Goal: Information Seeking & Learning: Learn about a topic

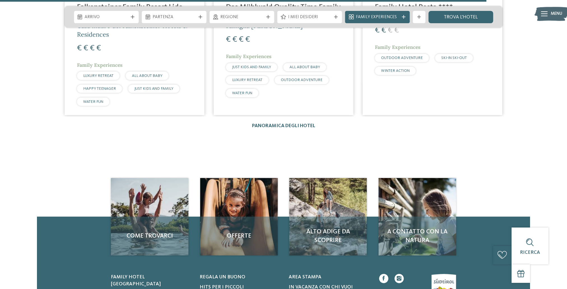
scroll to position [980, 0]
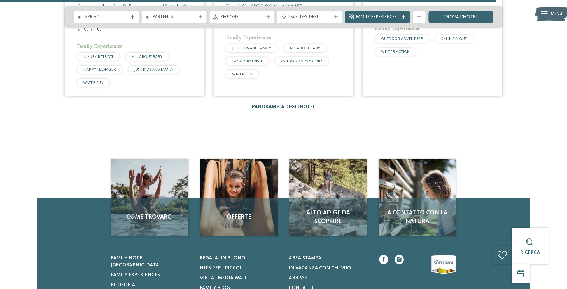
click at [283, 105] on link "Panoramica degli hotel" at bounding box center [283, 107] width 63 height 5
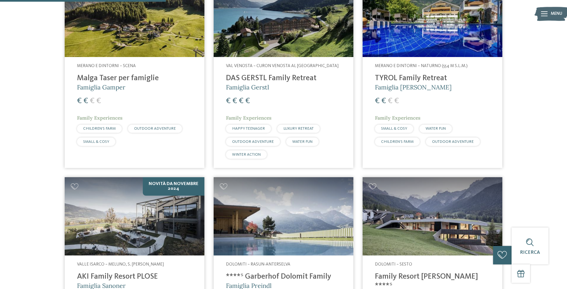
scroll to position [672, 0]
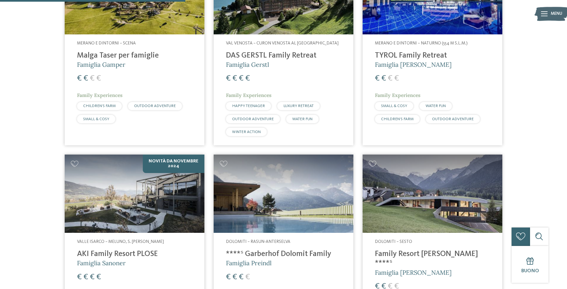
click at [420, 254] on h4 "Family Resort Rainer ****ˢ" at bounding box center [432, 259] width 115 height 18
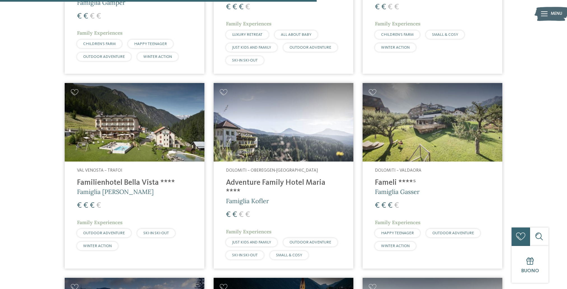
scroll to position [1148, 0]
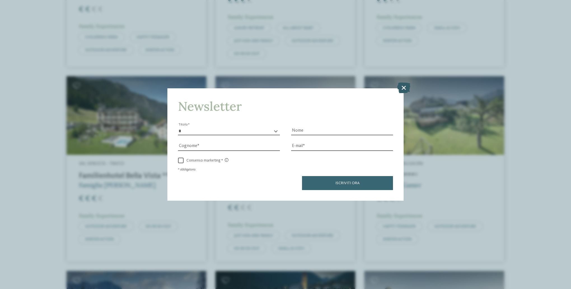
click at [407, 88] on icon at bounding box center [403, 88] width 13 height 11
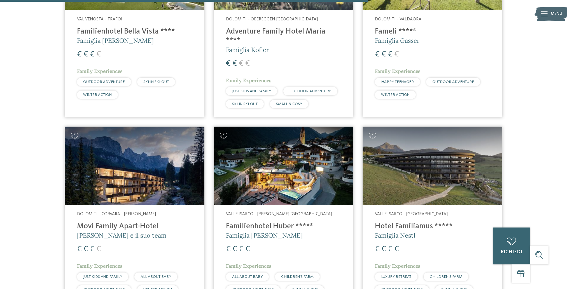
scroll to position [1344, 0]
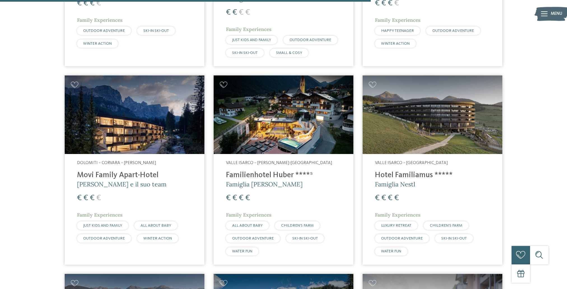
click at [270, 161] on span "Valle Isarco – [PERSON_NAME]-[GEOGRAPHIC_DATA]" at bounding box center [279, 163] width 106 height 4
click at [270, 171] on h4 "Familienhotel Huber ****ˢ" at bounding box center [283, 175] width 115 height 9
click at [256, 181] on div "Valle Isarco – Valles-Rio Pusteria Familienhotel Huber ****ˢ Famiglia Stolz € €…" at bounding box center [284, 209] width 140 height 111
click at [279, 113] on img at bounding box center [284, 115] width 140 height 79
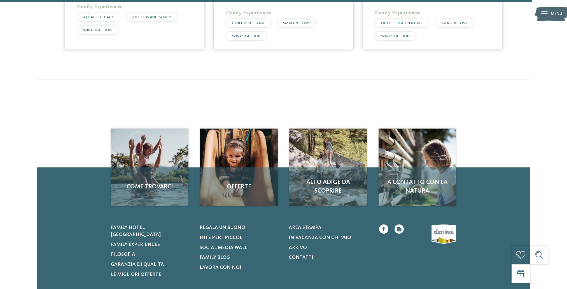
scroll to position [1960, 0]
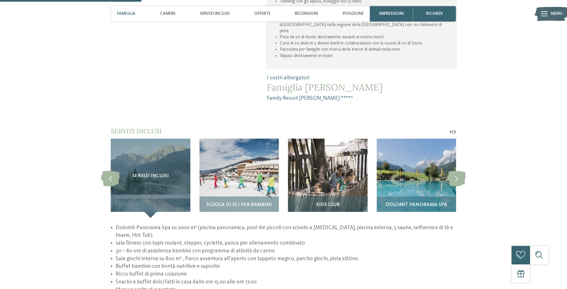
scroll to position [504, 0]
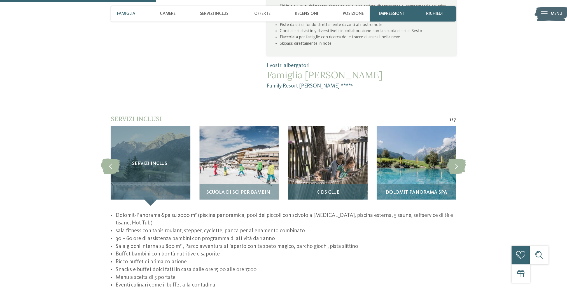
click at [329, 190] on span "Kids Club" at bounding box center [328, 192] width 24 height 5
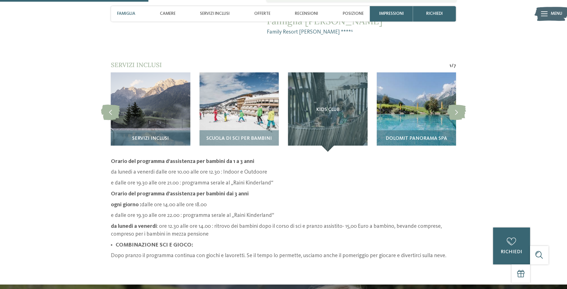
scroll to position [448, 0]
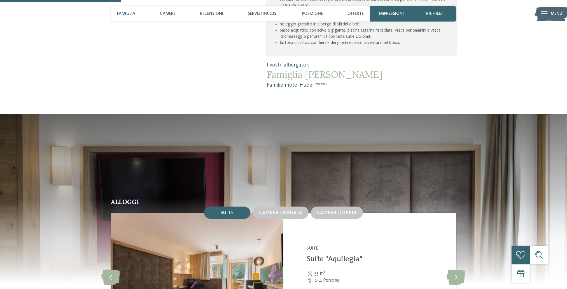
scroll to position [672, 0]
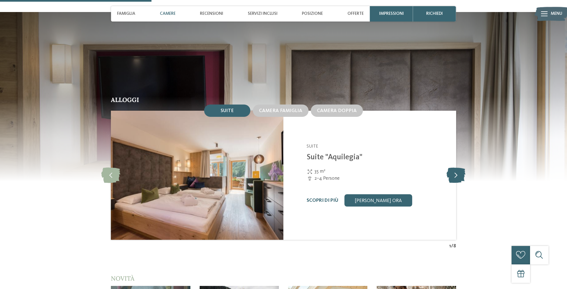
click at [453, 177] on icon at bounding box center [455, 175] width 19 height 15
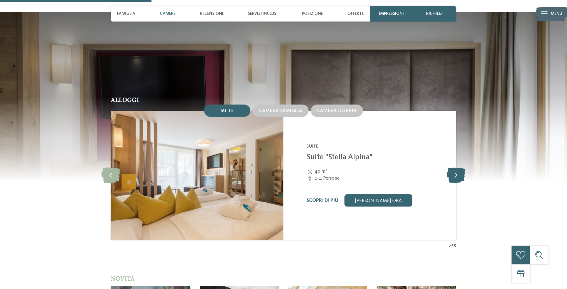
click at [453, 177] on icon at bounding box center [455, 175] width 19 height 15
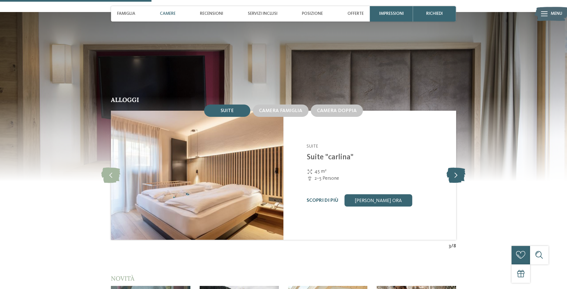
click at [454, 176] on icon at bounding box center [455, 175] width 19 height 15
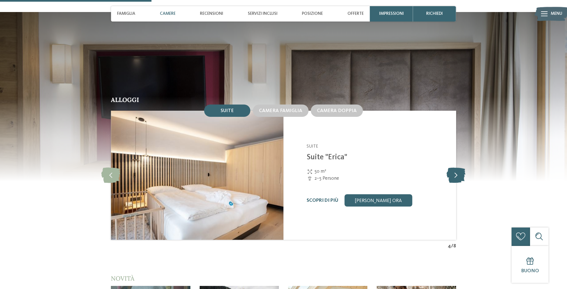
click at [454, 176] on icon at bounding box center [455, 175] width 19 height 15
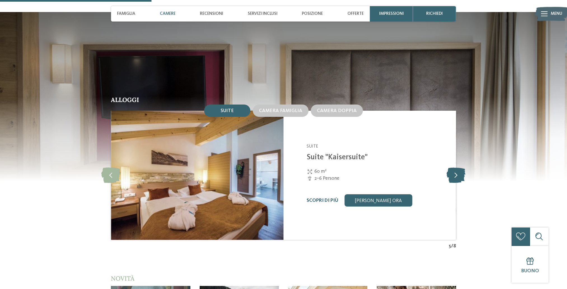
click at [454, 176] on icon at bounding box center [455, 175] width 19 height 15
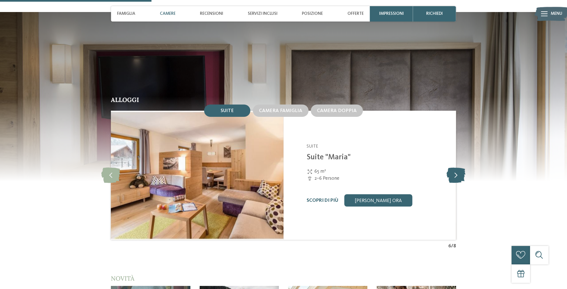
click at [454, 176] on icon at bounding box center [455, 175] width 19 height 15
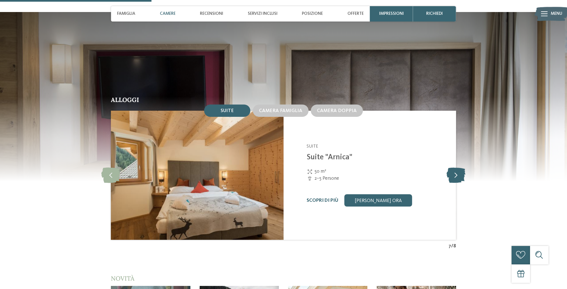
click at [454, 176] on icon at bounding box center [455, 175] width 19 height 15
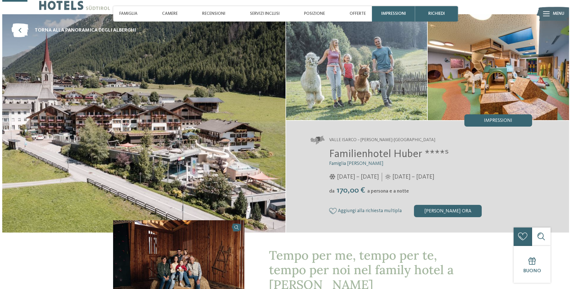
scroll to position [0, 0]
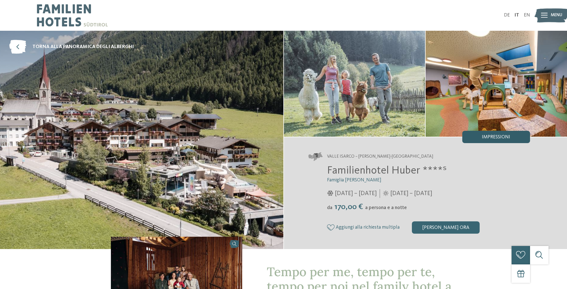
click at [504, 136] on span "Impressioni" at bounding box center [496, 137] width 28 height 5
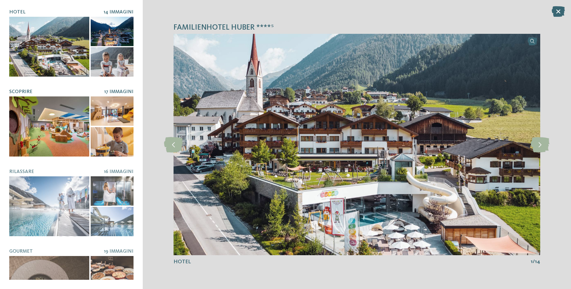
click at [52, 123] on div at bounding box center [49, 127] width 80 height 60
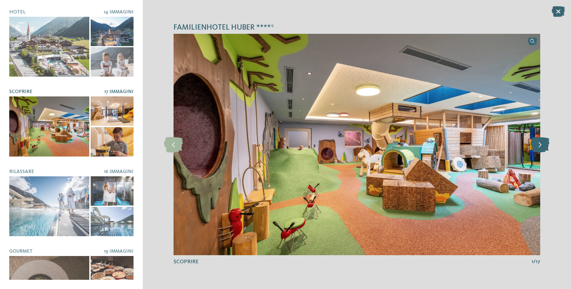
click at [541, 146] on icon at bounding box center [540, 144] width 19 height 15
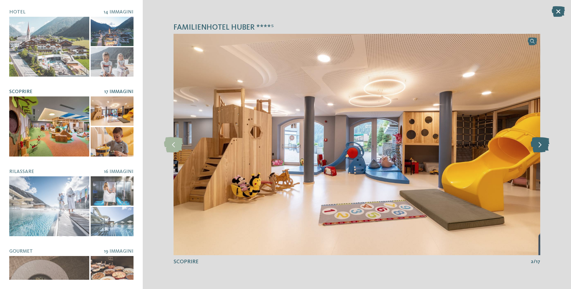
click at [541, 146] on icon at bounding box center [540, 144] width 19 height 15
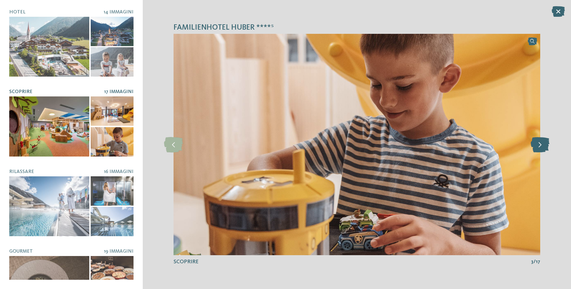
click at [541, 146] on icon at bounding box center [540, 144] width 19 height 15
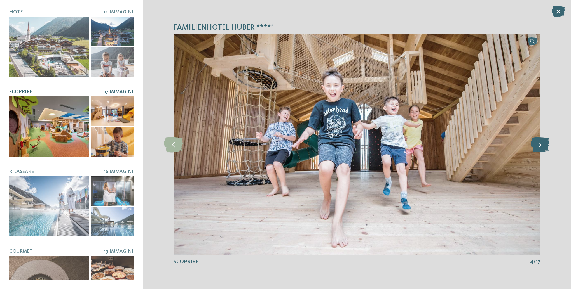
click at [541, 146] on icon at bounding box center [540, 144] width 19 height 15
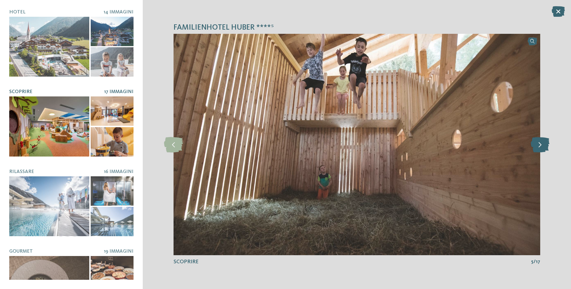
click at [541, 146] on icon at bounding box center [540, 144] width 19 height 15
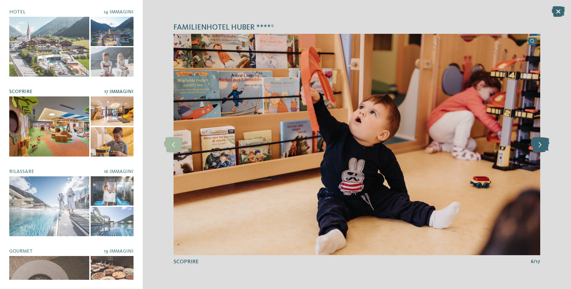
click at [541, 146] on icon at bounding box center [540, 144] width 19 height 15
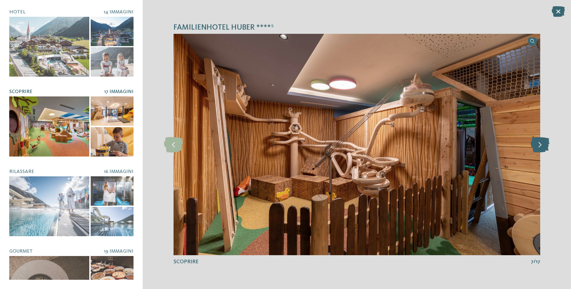
click at [541, 146] on icon at bounding box center [540, 144] width 19 height 15
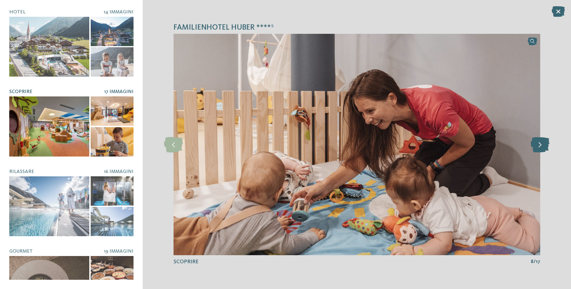
click at [541, 146] on icon at bounding box center [540, 144] width 19 height 15
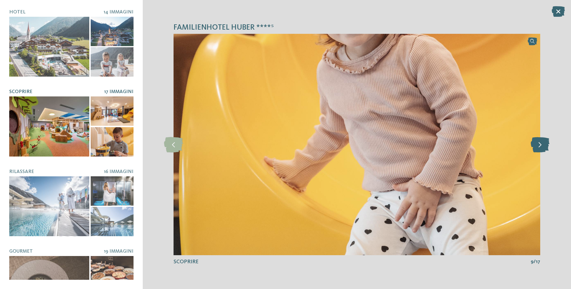
click at [541, 146] on icon at bounding box center [540, 144] width 19 height 15
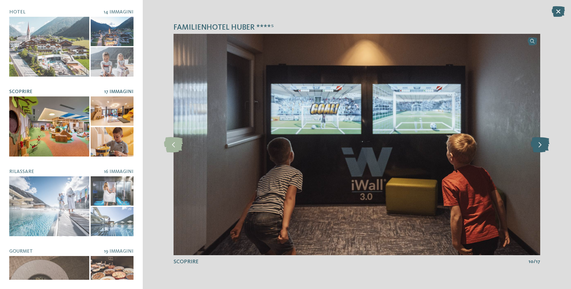
click at [541, 146] on icon at bounding box center [540, 144] width 19 height 15
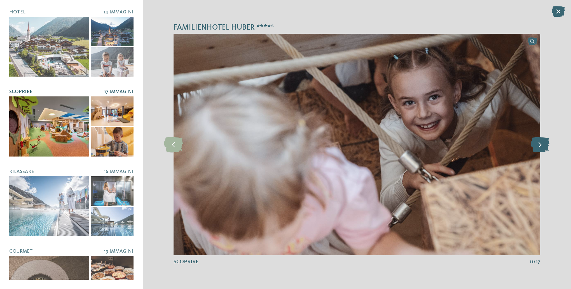
click at [541, 146] on icon at bounding box center [540, 144] width 19 height 15
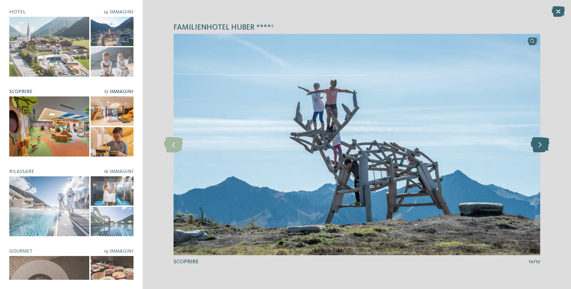
click at [541, 146] on icon at bounding box center [540, 144] width 19 height 15
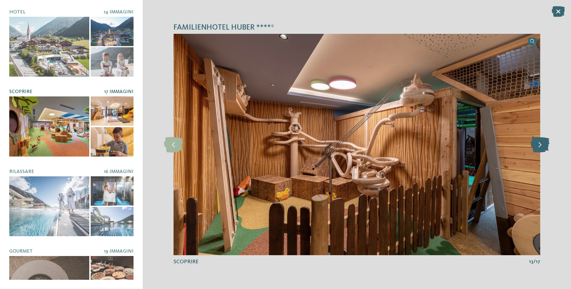
click at [541, 146] on icon at bounding box center [540, 144] width 19 height 15
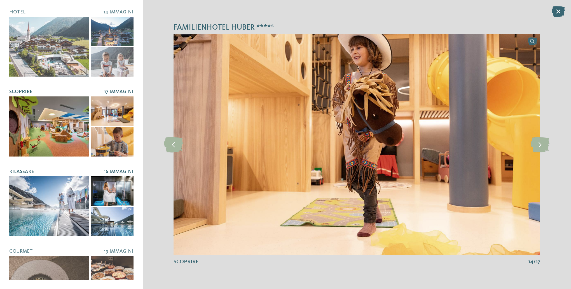
click at [48, 201] on div at bounding box center [49, 207] width 80 height 60
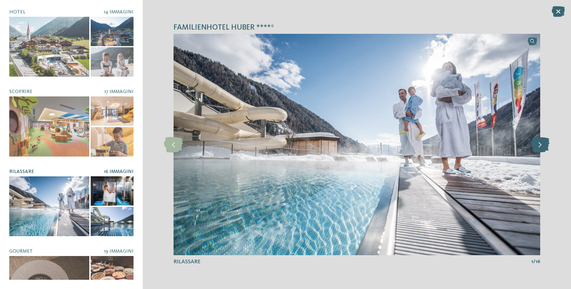
click at [539, 144] on icon at bounding box center [540, 144] width 19 height 15
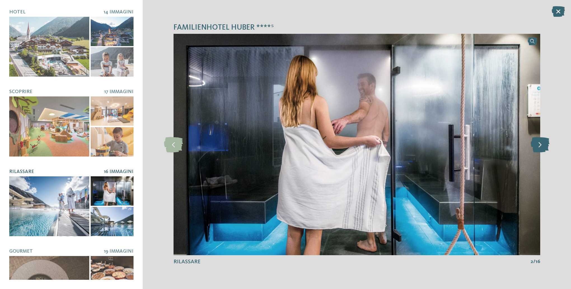
click at [540, 143] on icon at bounding box center [540, 144] width 19 height 15
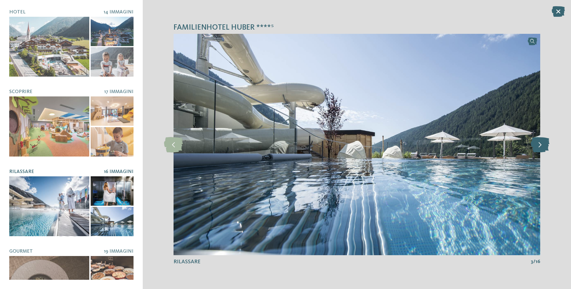
click at [540, 142] on icon at bounding box center [540, 144] width 19 height 15
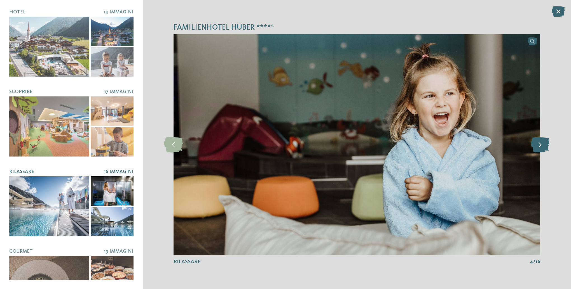
click at [540, 142] on icon at bounding box center [540, 144] width 19 height 15
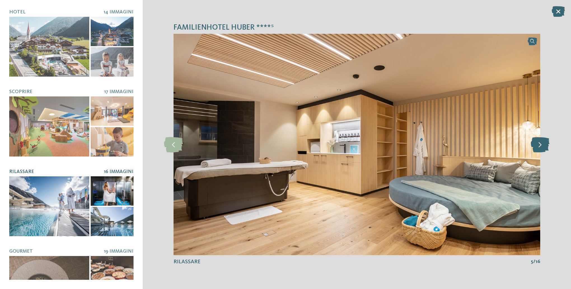
click at [540, 142] on icon at bounding box center [540, 144] width 19 height 15
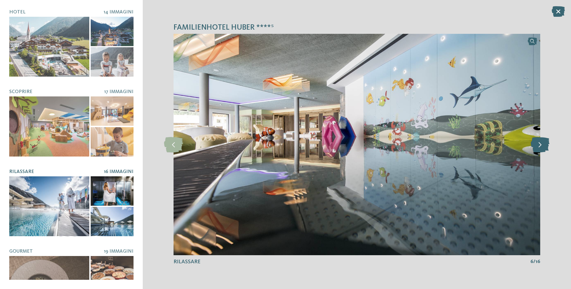
click at [540, 142] on icon at bounding box center [540, 144] width 19 height 15
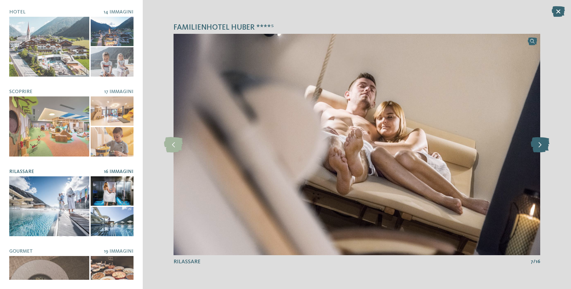
click at [540, 142] on icon at bounding box center [540, 144] width 19 height 15
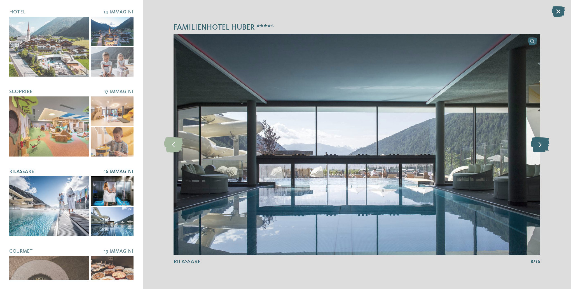
click at [540, 142] on icon at bounding box center [540, 144] width 19 height 15
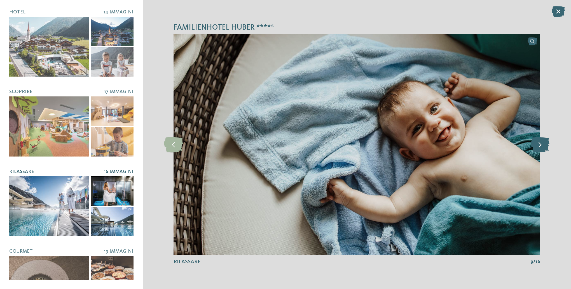
click at [540, 142] on icon at bounding box center [540, 144] width 19 height 15
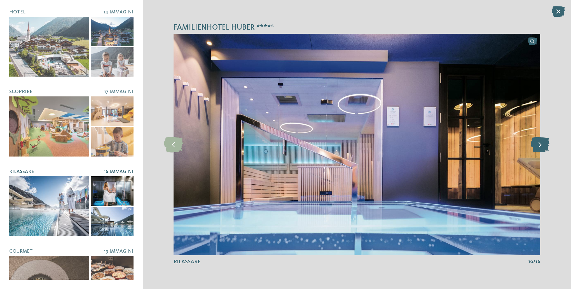
click at [540, 142] on icon at bounding box center [540, 144] width 19 height 15
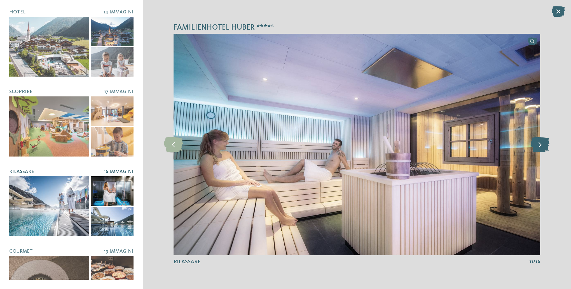
click at [540, 142] on icon at bounding box center [540, 144] width 19 height 15
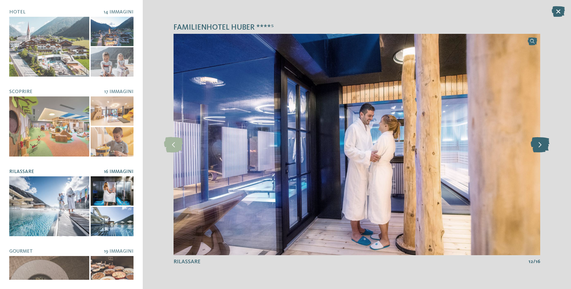
click at [540, 142] on icon at bounding box center [540, 144] width 19 height 15
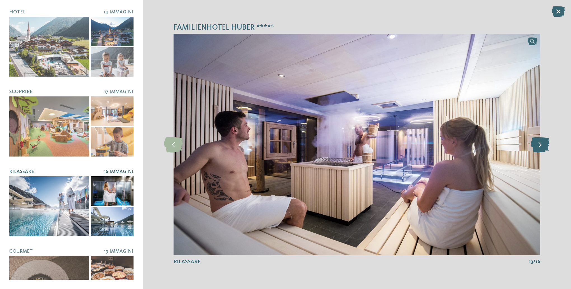
click at [540, 142] on icon at bounding box center [540, 144] width 19 height 15
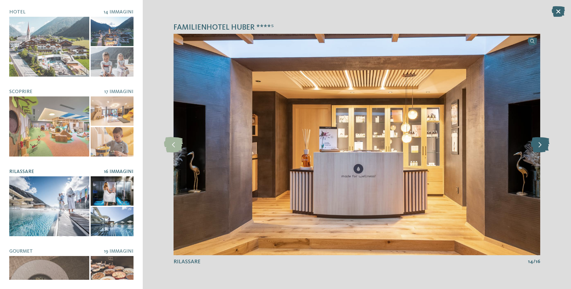
click at [540, 142] on icon at bounding box center [540, 144] width 19 height 15
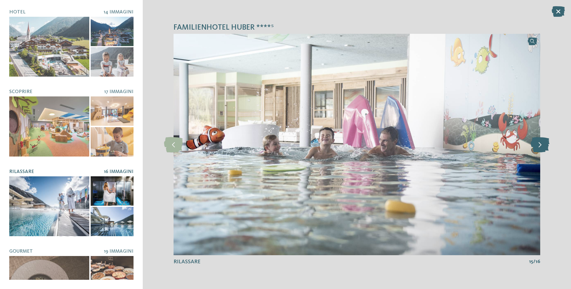
click at [540, 142] on icon at bounding box center [540, 144] width 19 height 15
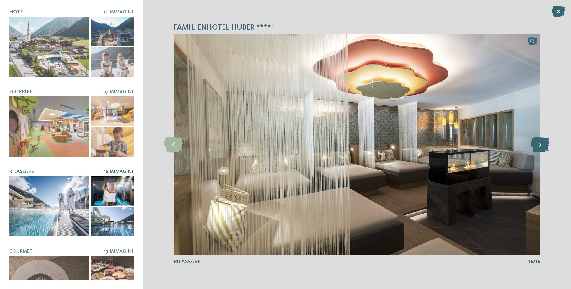
click at [540, 142] on icon at bounding box center [540, 144] width 19 height 15
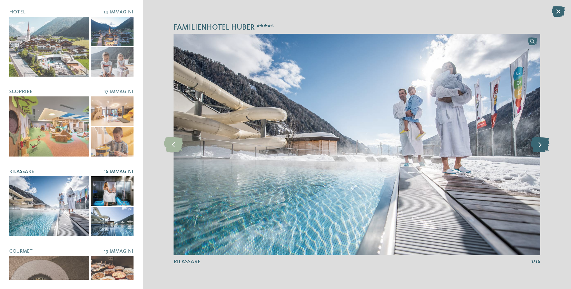
click at [540, 142] on icon at bounding box center [540, 144] width 19 height 15
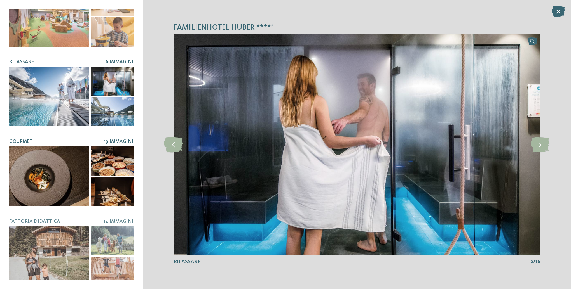
scroll to position [168, 0]
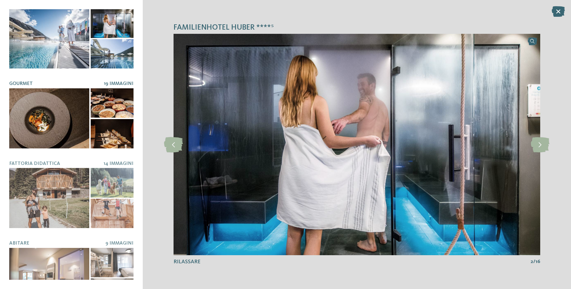
click at [77, 127] on div at bounding box center [49, 118] width 80 height 60
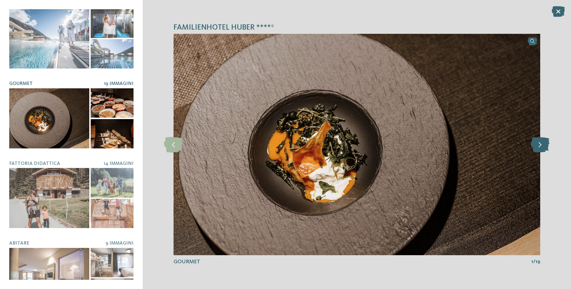
click at [538, 146] on icon at bounding box center [540, 144] width 19 height 15
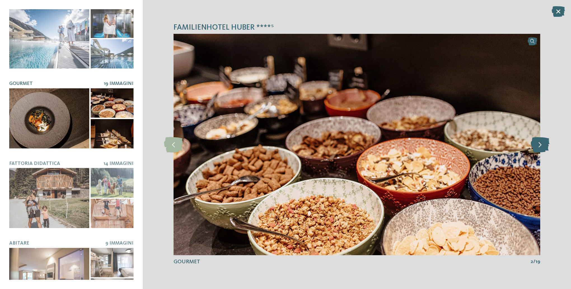
click at [538, 146] on icon at bounding box center [540, 144] width 19 height 15
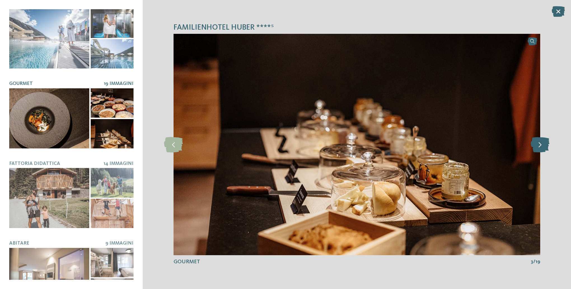
click at [538, 146] on icon at bounding box center [540, 144] width 19 height 15
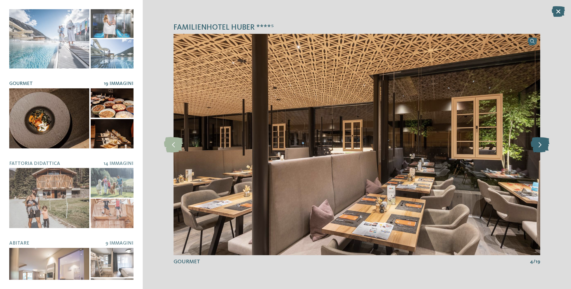
click at [538, 146] on icon at bounding box center [540, 144] width 19 height 15
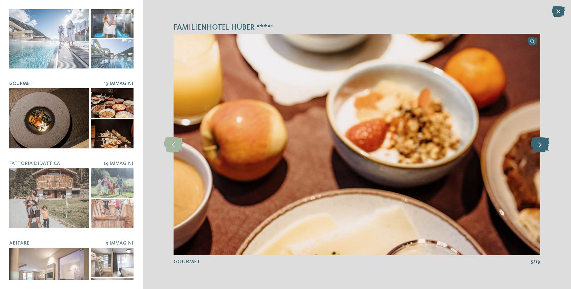
click at [538, 146] on icon at bounding box center [540, 144] width 19 height 15
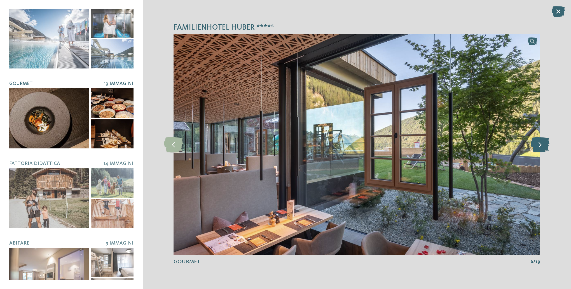
click at [538, 146] on icon at bounding box center [540, 144] width 19 height 15
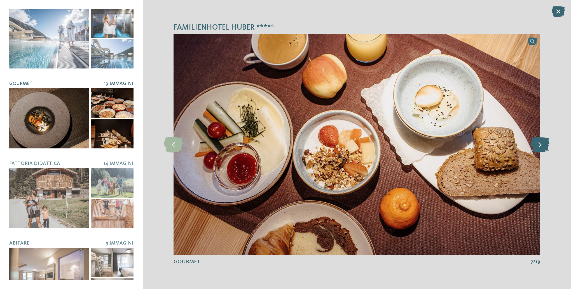
click at [538, 146] on icon at bounding box center [540, 144] width 19 height 15
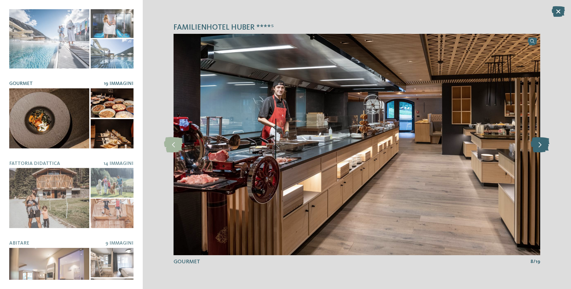
click at [538, 146] on icon at bounding box center [540, 144] width 19 height 15
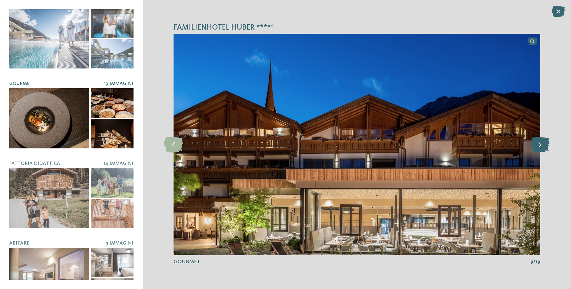
click at [538, 146] on icon at bounding box center [540, 144] width 19 height 15
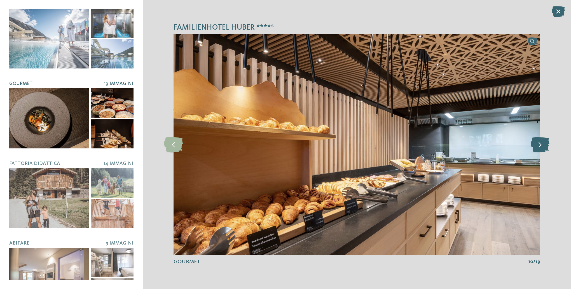
click at [538, 146] on icon at bounding box center [540, 144] width 19 height 15
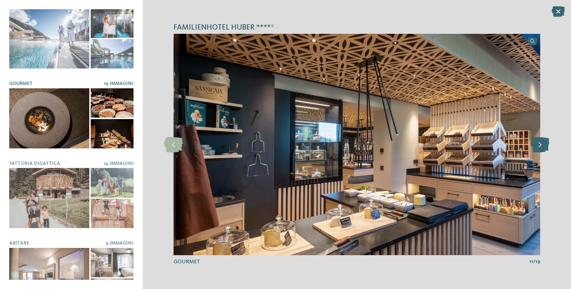
click at [538, 146] on icon at bounding box center [540, 144] width 19 height 15
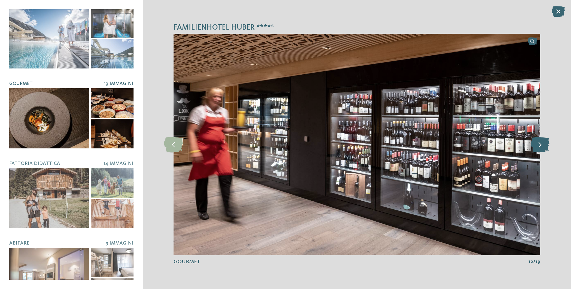
click at [539, 146] on icon at bounding box center [540, 144] width 19 height 15
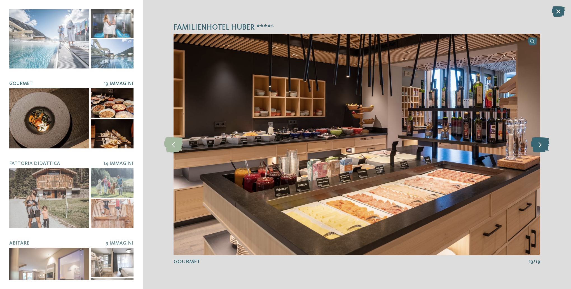
click at [539, 146] on icon at bounding box center [540, 144] width 19 height 15
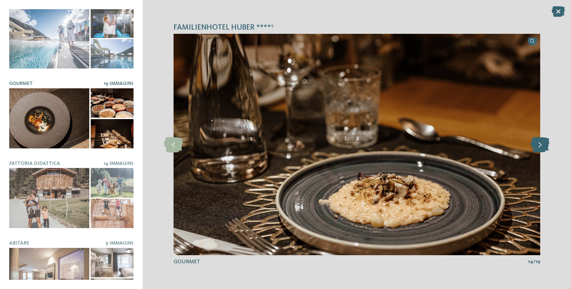
click at [539, 146] on icon at bounding box center [540, 144] width 19 height 15
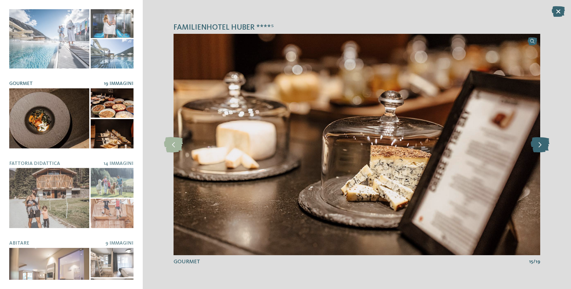
click at [539, 146] on icon at bounding box center [540, 144] width 19 height 15
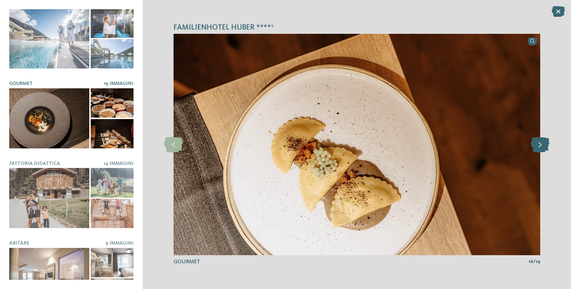
click at [539, 146] on icon at bounding box center [540, 144] width 19 height 15
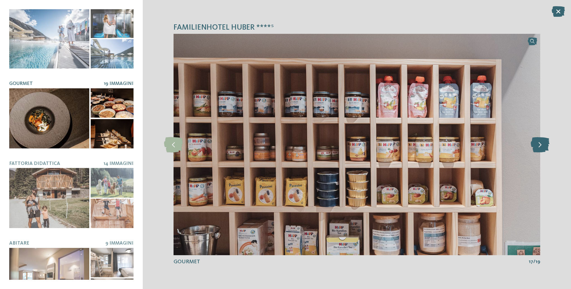
click at [539, 146] on icon at bounding box center [540, 144] width 19 height 15
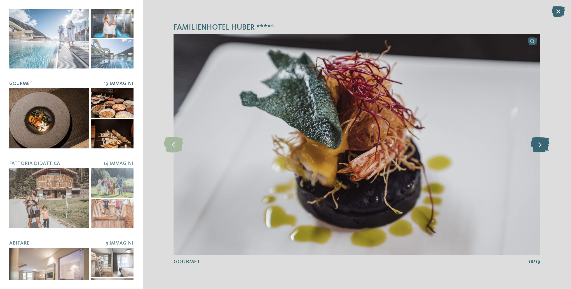
click at [539, 146] on icon at bounding box center [540, 144] width 19 height 15
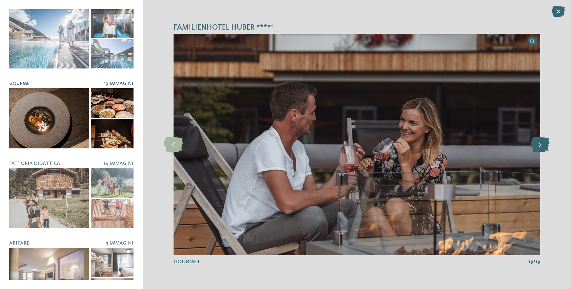
click at [539, 146] on icon at bounding box center [540, 144] width 19 height 15
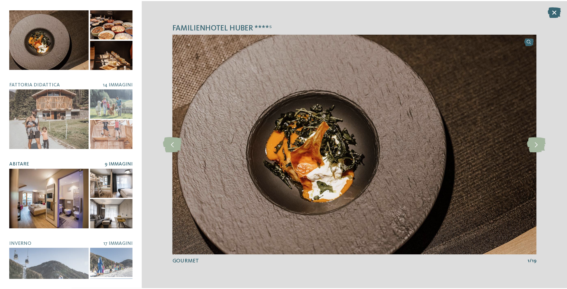
scroll to position [252, 0]
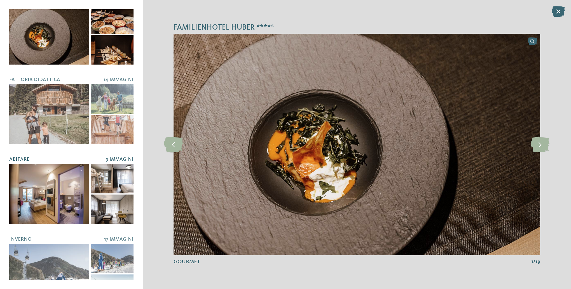
click at [76, 184] on div at bounding box center [49, 194] width 80 height 60
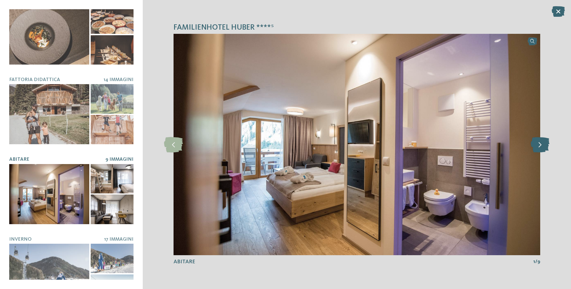
click at [540, 147] on icon at bounding box center [540, 144] width 19 height 15
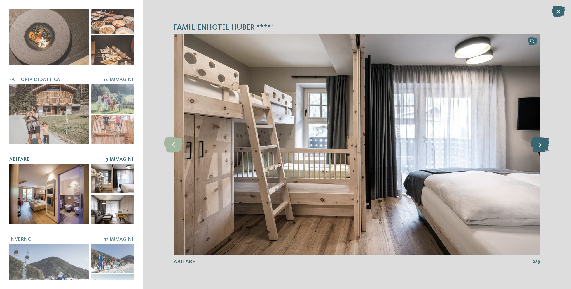
click at [540, 147] on icon at bounding box center [540, 144] width 19 height 15
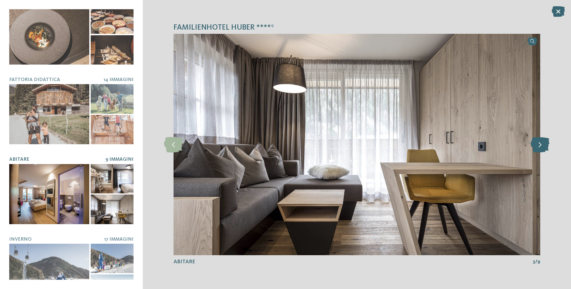
click at [540, 147] on icon at bounding box center [540, 144] width 19 height 15
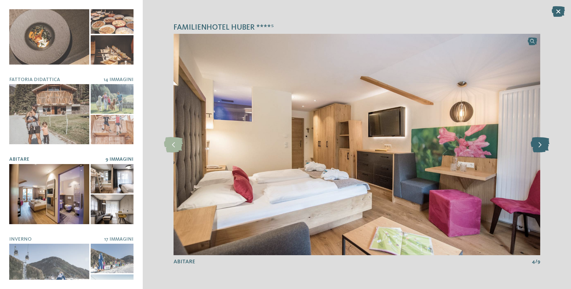
click at [540, 147] on icon at bounding box center [540, 144] width 19 height 15
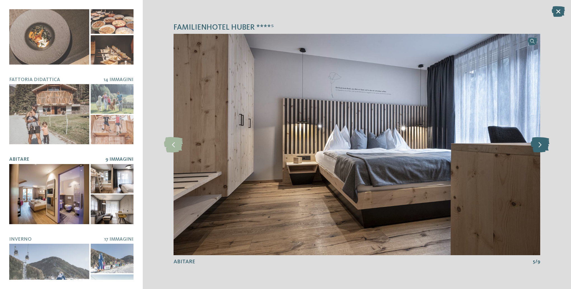
click at [540, 147] on icon at bounding box center [540, 144] width 19 height 15
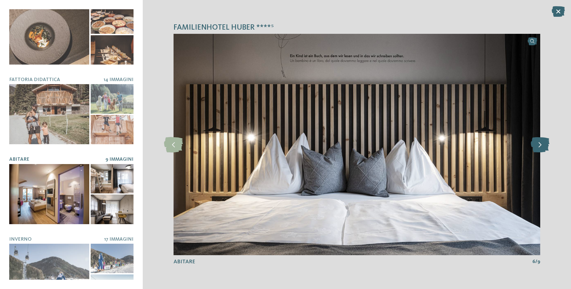
click at [540, 147] on icon at bounding box center [540, 144] width 19 height 15
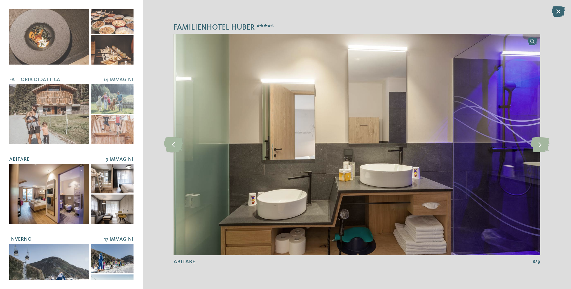
click at [50, 256] on div at bounding box center [49, 274] width 80 height 60
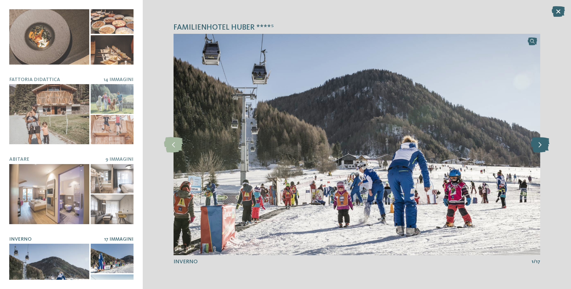
click at [539, 145] on icon at bounding box center [540, 144] width 19 height 15
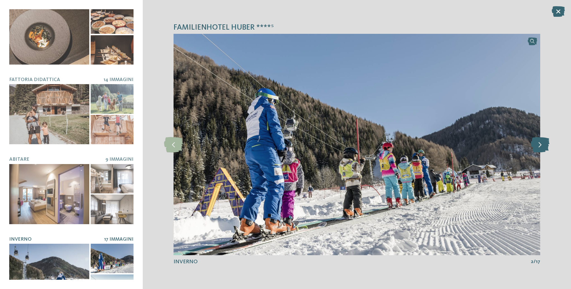
click at [539, 145] on icon at bounding box center [540, 144] width 19 height 15
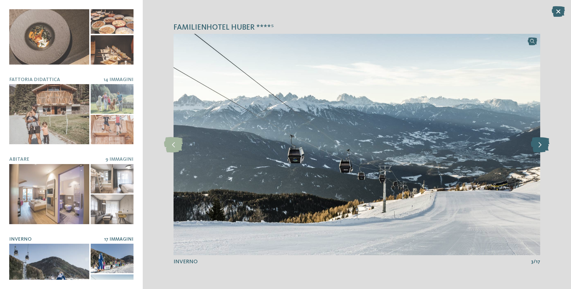
click at [539, 145] on icon at bounding box center [540, 144] width 19 height 15
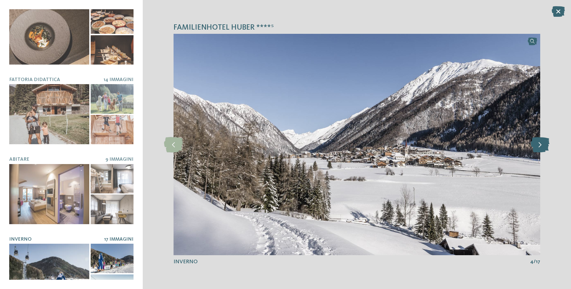
click at [539, 145] on icon at bounding box center [540, 144] width 19 height 15
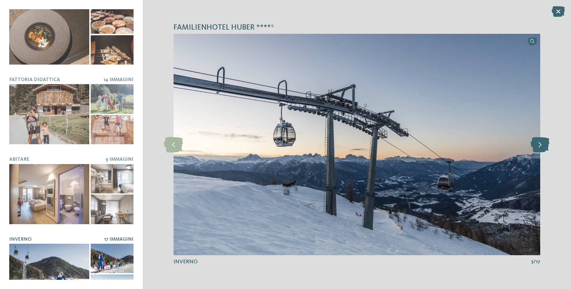
click at [539, 145] on icon at bounding box center [540, 144] width 19 height 15
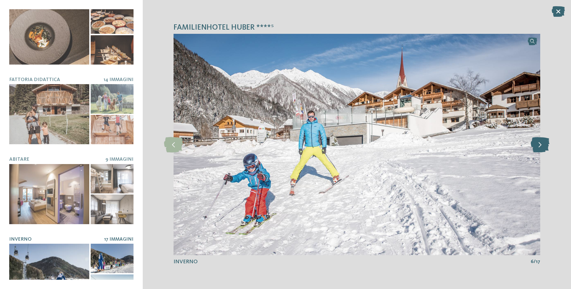
click at [539, 145] on icon at bounding box center [540, 144] width 19 height 15
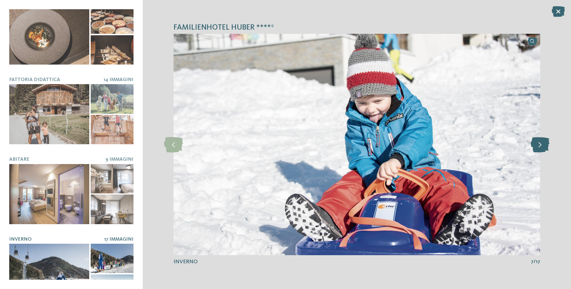
click at [539, 145] on icon at bounding box center [540, 144] width 19 height 15
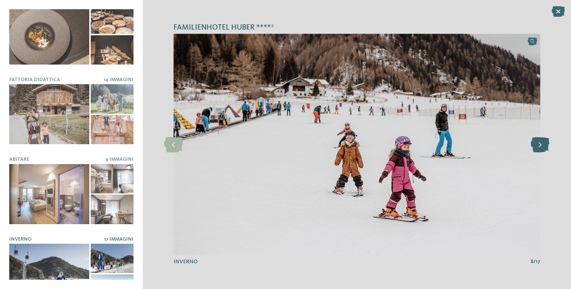
click at [539, 145] on icon at bounding box center [540, 144] width 19 height 15
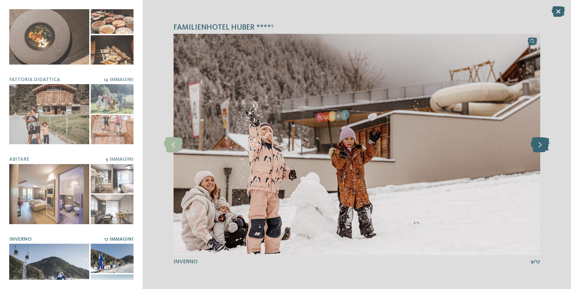
click at [539, 145] on icon at bounding box center [540, 144] width 19 height 15
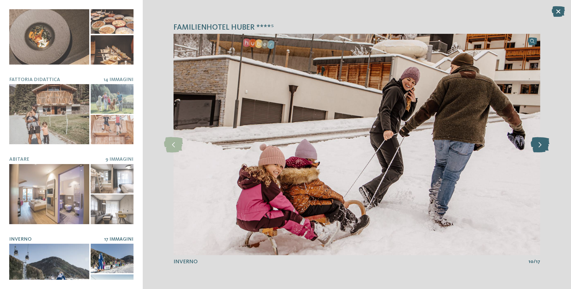
click at [539, 145] on icon at bounding box center [540, 144] width 19 height 15
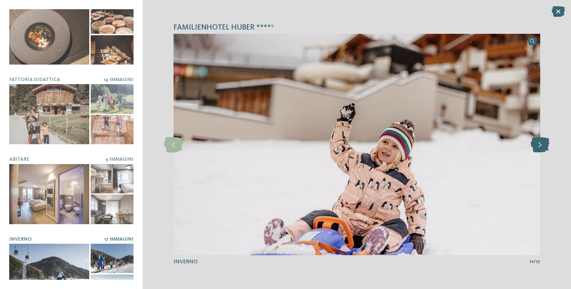
click at [539, 145] on icon at bounding box center [540, 144] width 19 height 15
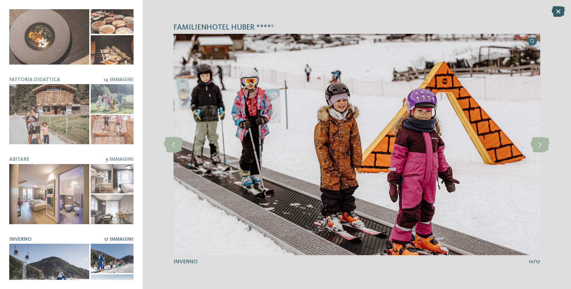
click at [560, 10] on icon at bounding box center [558, 11] width 13 height 11
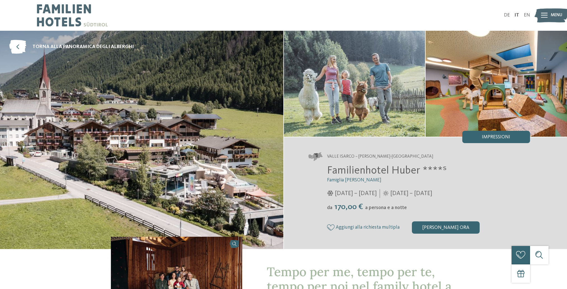
click at [554, 14] on span "Menu" at bounding box center [556, 15] width 11 height 6
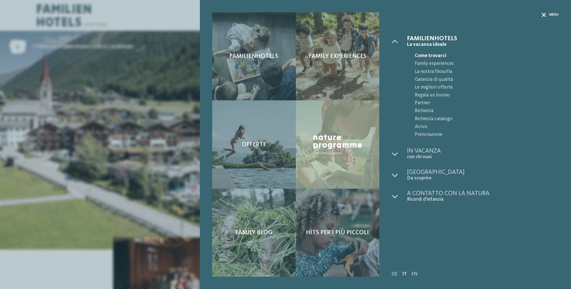
click at [544, 16] on icon at bounding box center [544, 15] width 4 height 4
